Goal: Task Accomplishment & Management: Use online tool/utility

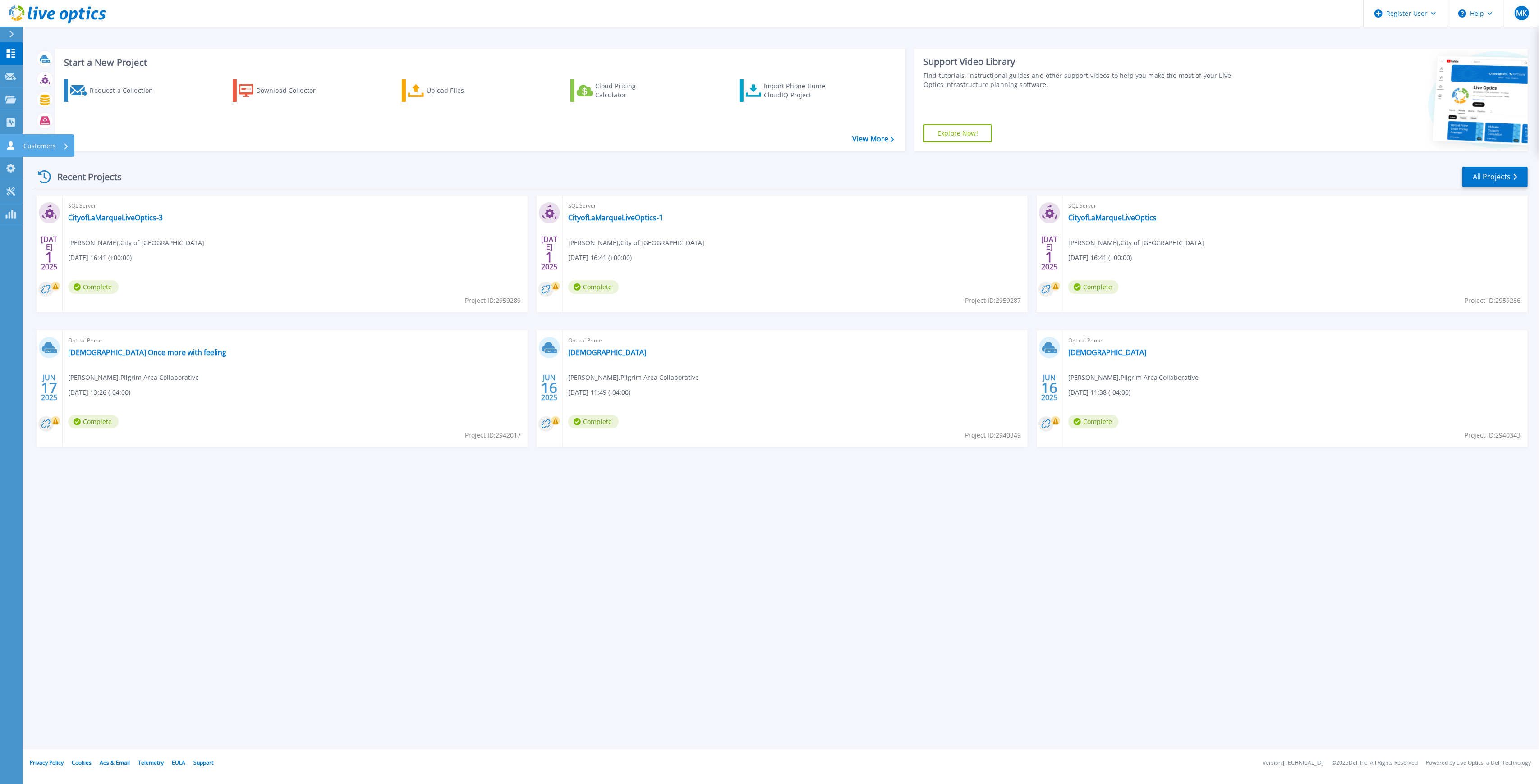
click at [7, 148] on icon at bounding box center [11, 145] width 11 height 8
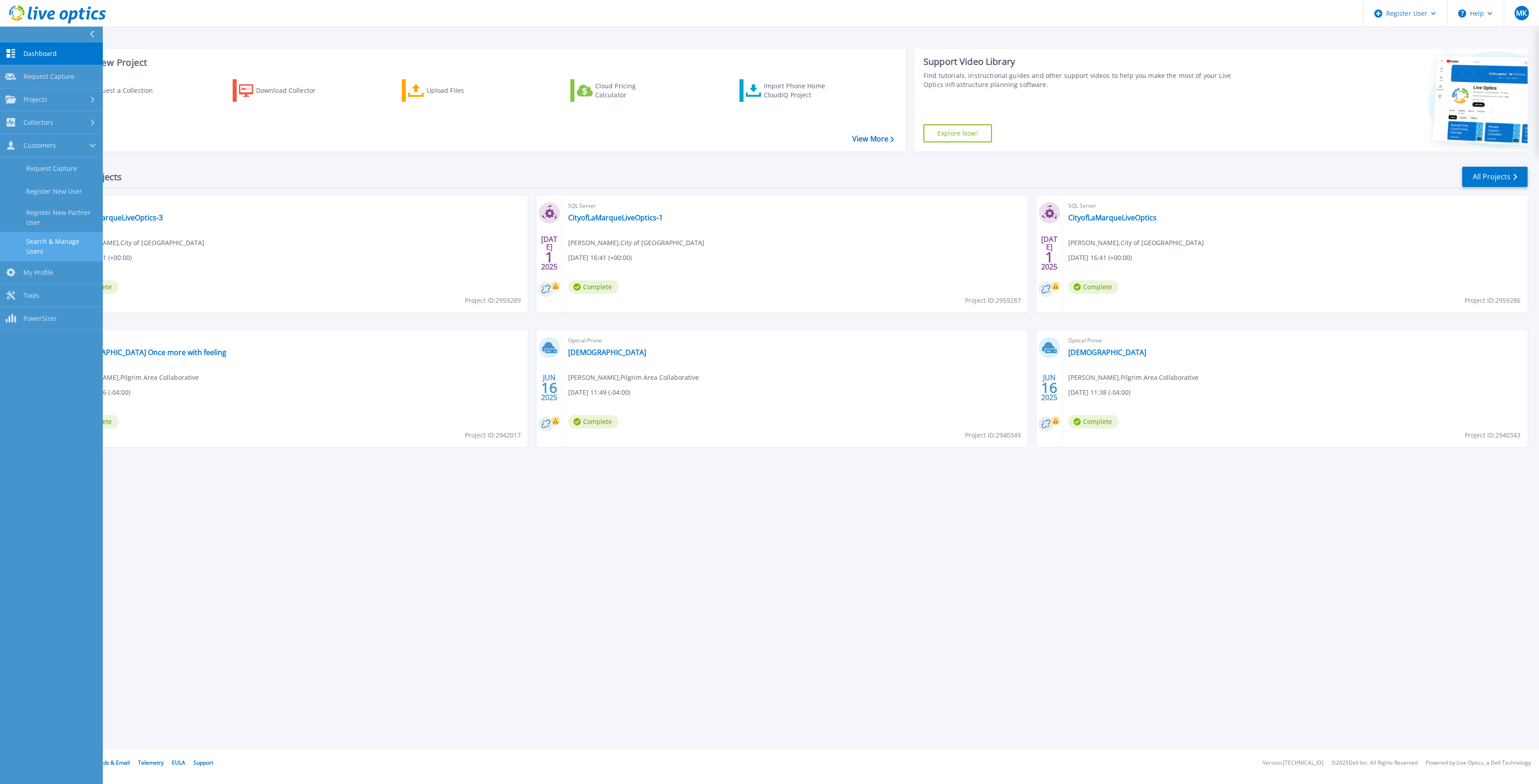
click at [57, 240] on link "Search & Manage Users" at bounding box center [51, 247] width 103 height 29
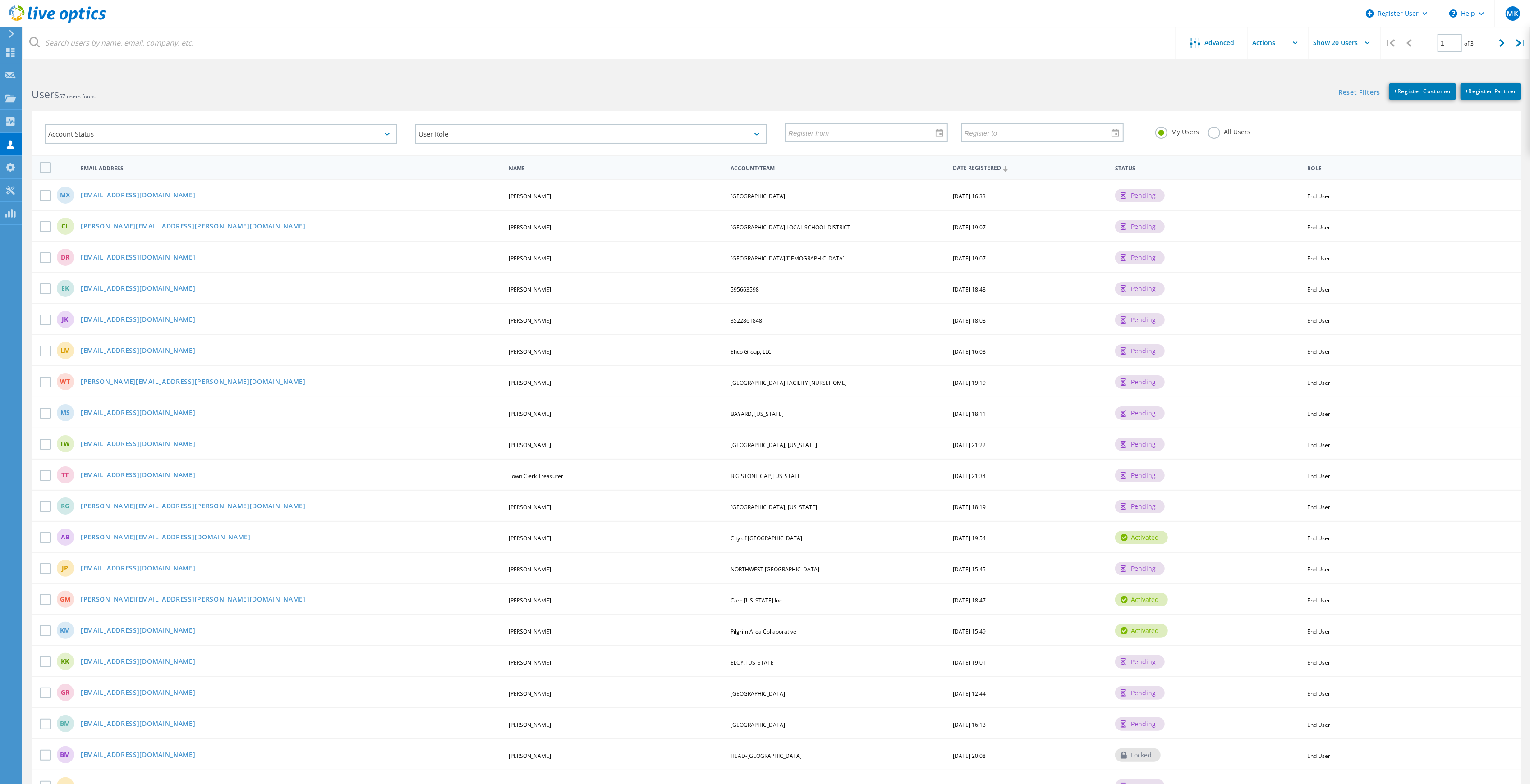
click at [767, 196] on span "SEVEN HILLS CHARTER SCHOOL" at bounding box center [757, 197] width 54 height 8
copy span "SEVEN HILLS CHARTER SCHOOL"
